Goal: Task Accomplishment & Management: Complete application form

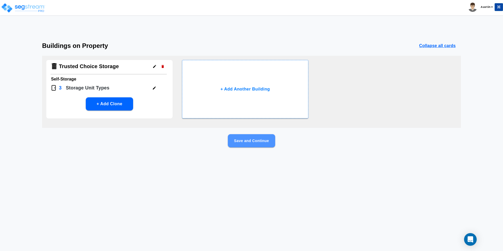
click at [246, 143] on button "Save and Continue" at bounding box center [251, 140] width 47 height 13
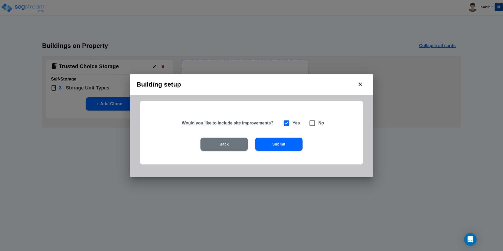
click at [282, 147] on button "Submit" at bounding box center [278, 144] width 47 height 13
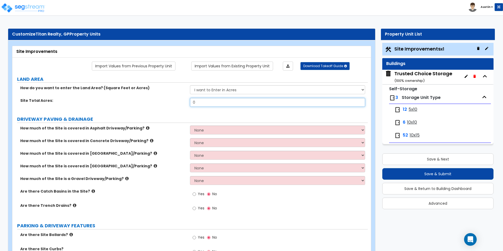
click at [224, 103] on input "0" at bounding box center [277, 102] width 175 height 9
type input "6.07"
click at [159, 105] on div "Site Total Acres: 6.07" at bounding box center [189, 104] width 355 height 13
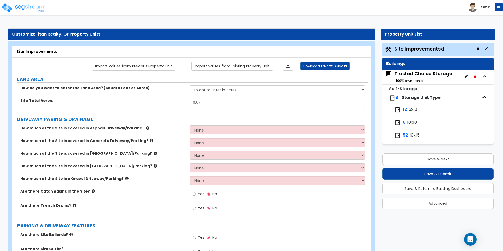
scroll to position [26, 0]
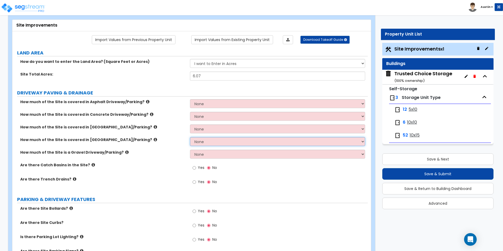
click at [268, 139] on select "None I want to Enter an Approximate Percentage I want to Enter the Square Foota…" at bounding box center [277, 141] width 175 height 9
click at [214, 144] on select "None I want to Enter an Approximate Percentage I want to Enter the Square Foota…" at bounding box center [277, 141] width 175 height 9
click at [208, 117] on select "None I want to Enter an Approximate Percentage I want to Enter the Square Foota…" at bounding box center [277, 116] width 175 height 9
select select "2"
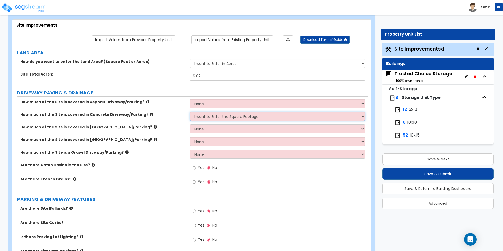
click at [190, 112] on select "None I want to Enter an Approximate Percentage I want to Enter the Square Foota…" at bounding box center [277, 116] width 175 height 9
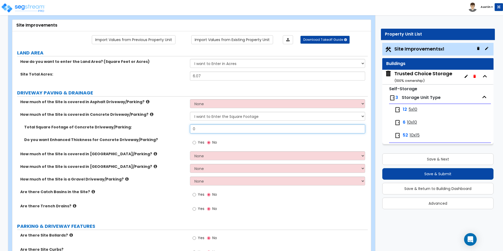
click at [219, 130] on input "0" at bounding box center [277, 128] width 175 height 9
type input "9,730"
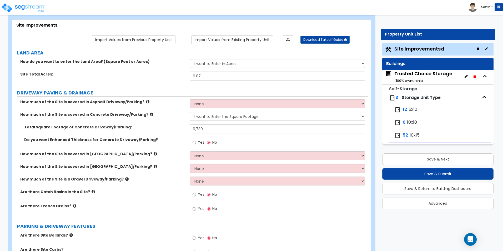
click at [312, 208] on div "Yes No" at bounding box center [279, 210] width 178 height 14
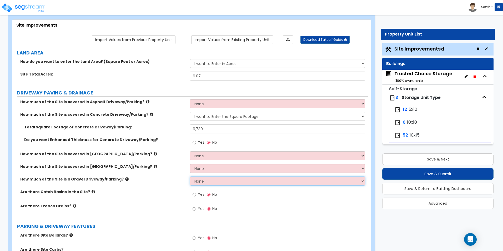
click at [217, 180] on select "None I want to Enter an Approximate Percentage I want to Enter the Square Foota…" at bounding box center [277, 181] width 175 height 9
select select "2"
click at [190, 177] on select "None I want to Enter an Approximate Percentage I want to Enter the Square Foota…" at bounding box center [277, 181] width 175 height 9
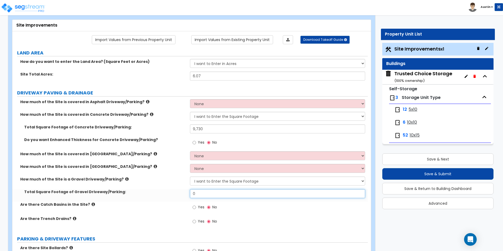
click at [216, 193] on input "0" at bounding box center [277, 193] width 175 height 9
type input "23,070"
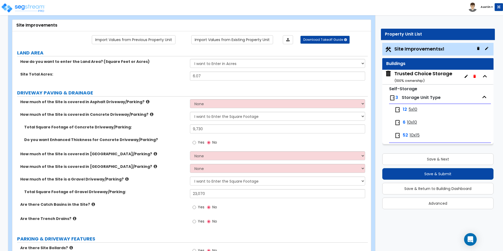
click at [163, 189] on div "How much of the Site is a Gravel Driveway/Parking? None I want to Enter an Appr…" at bounding box center [189, 183] width 355 height 13
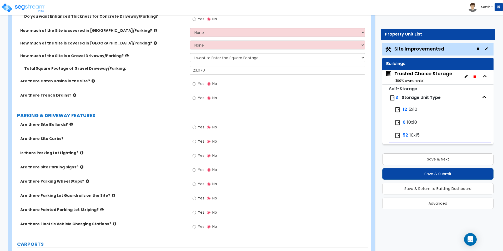
scroll to position [158, 0]
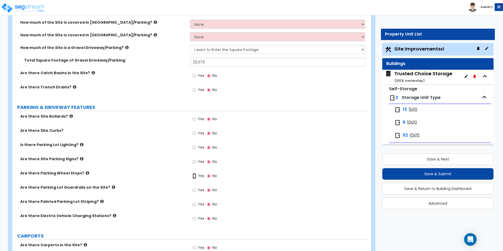
click at [195, 175] on input "Yes" at bounding box center [194, 176] width 3 height 6
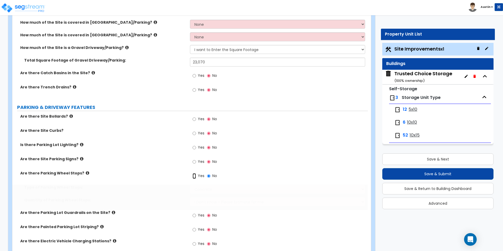
radio input "true"
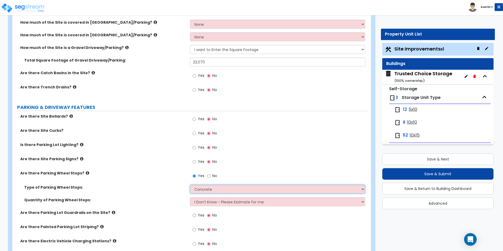
click at [206, 188] on select "Concrete Rubber/Plastic" at bounding box center [277, 189] width 175 height 9
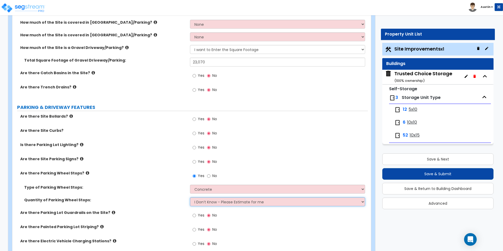
click at [220, 201] on select "I Don’t Know - Please Estimate for me I Want to Enter the Number of Wheel Stops" at bounding box center [277, 201] width 175 height 9
select select "1"
click at [190, 197] on select "I Don’t Know - Please Estimate for me I Want to Enter the Number of Wheel Stops" at bounding box center [277, 201] width 175 height 9
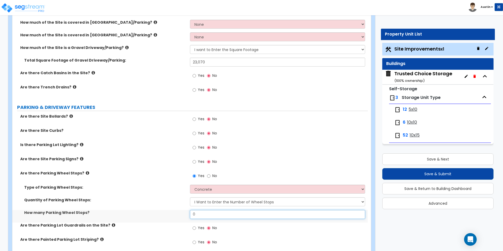
click at [230, 213] on input "0" at bounding box center [277, 214] width 175 height 9
type input "3"
click at [167, 164] on div "Are there Site Parking Signs? Yes No" at bounding box center [189, 163] width 355 height 14
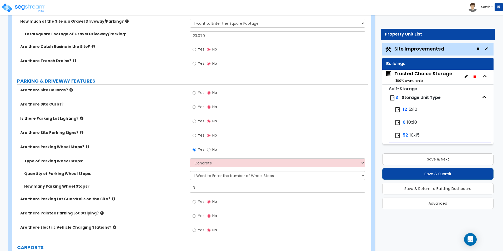
scroll to position [210, 0]
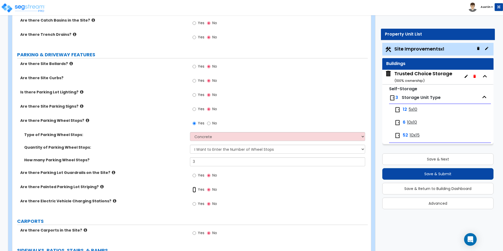
click at [193, 189] on input "Yes" at bounding box center [194, 190] width 3 height 6
radio input "true"
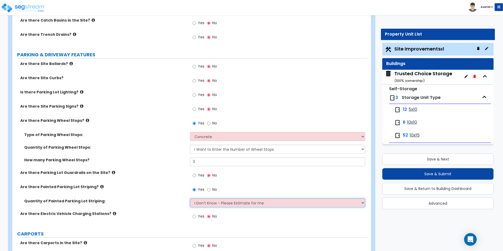
click at [222, 201] on select "I Don't Know - Please Estimate for me I Want to Enter the Number of Parking Spa…" at bounding box center [277, 202] width 175 height 9
select select "1"
click at [190, 198] on select "I Don't Know - Please Estimate for me I Want to Enter the Number of Parking Spa…" at bounding box center [277, 202] width 175 height 9
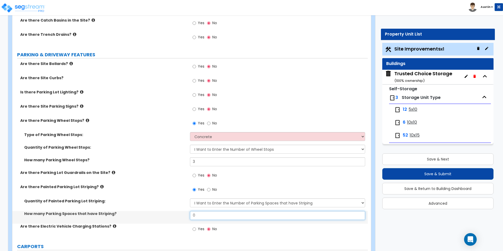
click at [215, 216] on input "0" at bounding box center [277, 215] width 175 height 9
click at [212, 216] on input "0" at bounding box center [277, 215] width 175 height 9
type input "11"
click at [139, 168] on div "How many Parking Wheel Stops? 3" at bounding box center [189, 163] width 355 height 13
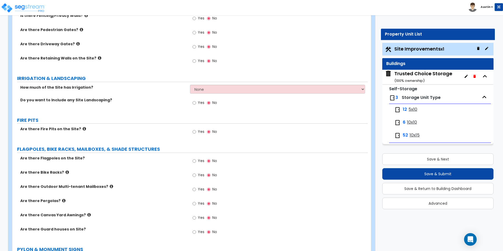
scroll to position [631, 0]
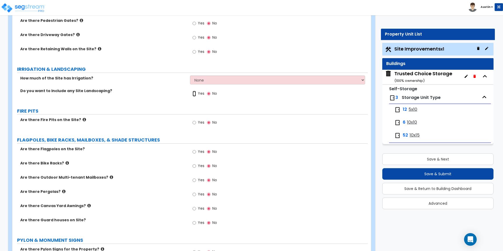
click at [195, 94] on input "Yes" at bounding box center [194, 94] width 3 height 6
radio input "true"
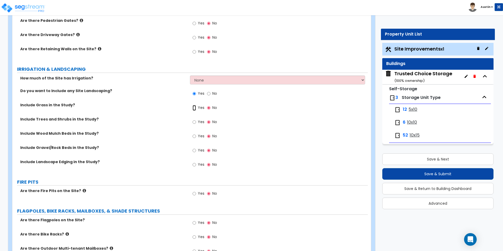
click at [193, 107] on input "Yes" at bounding box center [194, 108] width 3 height 6
radio input "true"
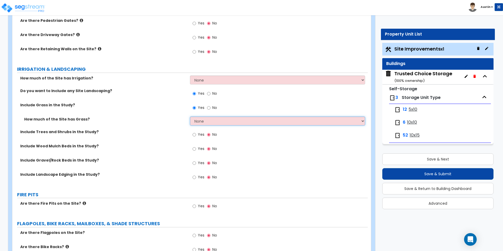
click at [216, 122] on select "None I want to Enter an Approximate Percentage I want to Enter the Square Foota…" at bounding box center [277, 121] width 175 height 9
select select "2"
click at [190, 117] on select "None I want to Enter an Approximate Percentage I want to Enter the Square Foota…" at bounding box center [277, 121] width 175 height 9
